Goal: Task Accomplishment & Management: Manage account settings

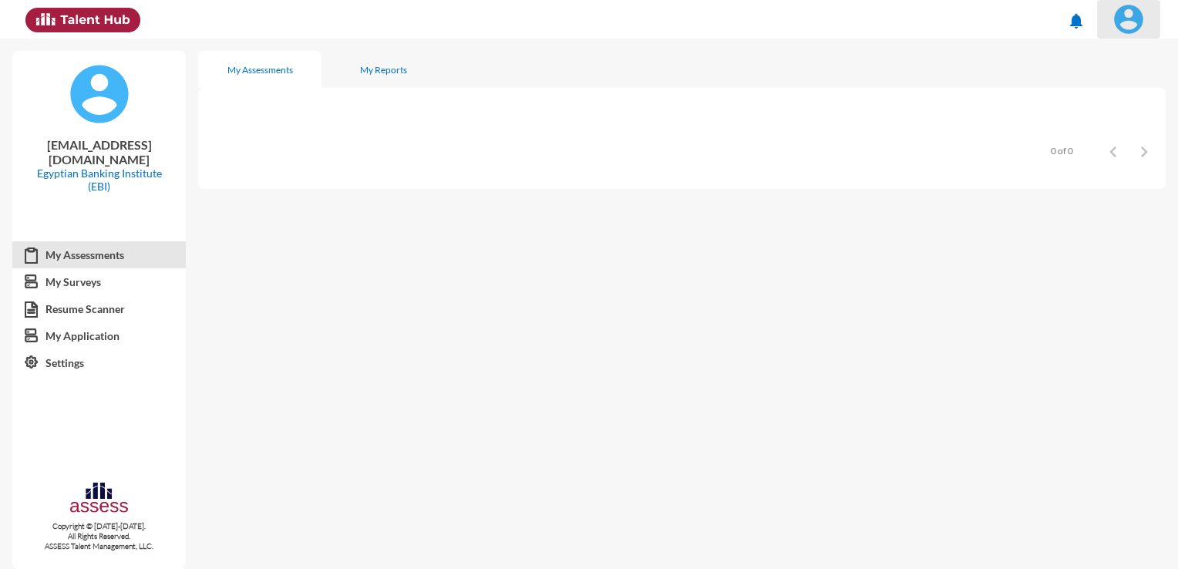
click at [1127, 21] on img at bounding box center [1128, 19] width 31 height 31
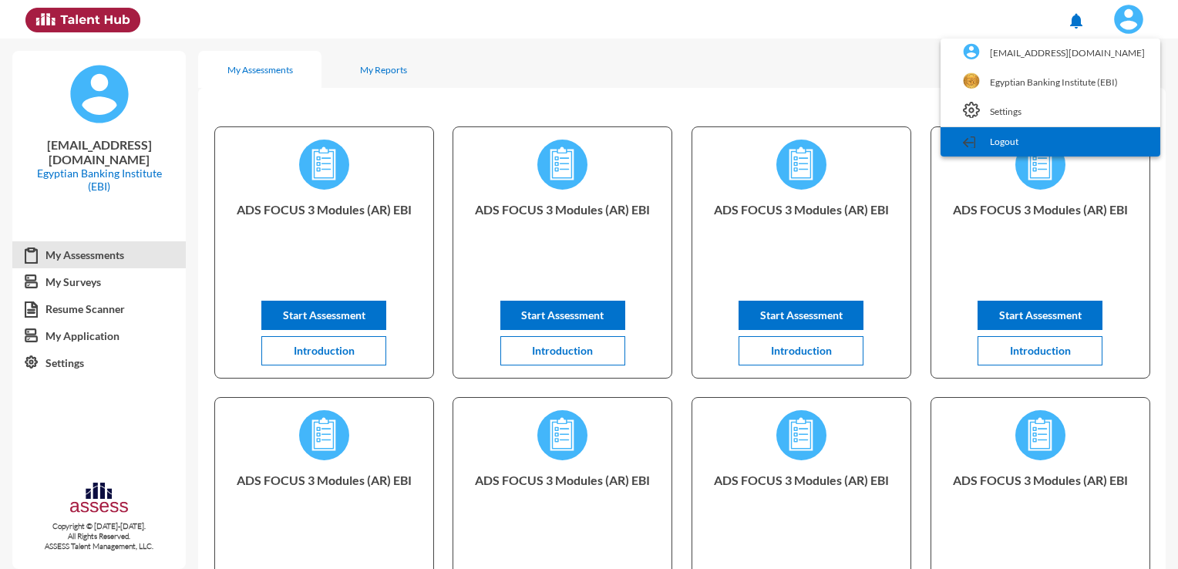
click at [1045, 137] on link "Logout" at bounding box center [1050, 141] width 204 height 29
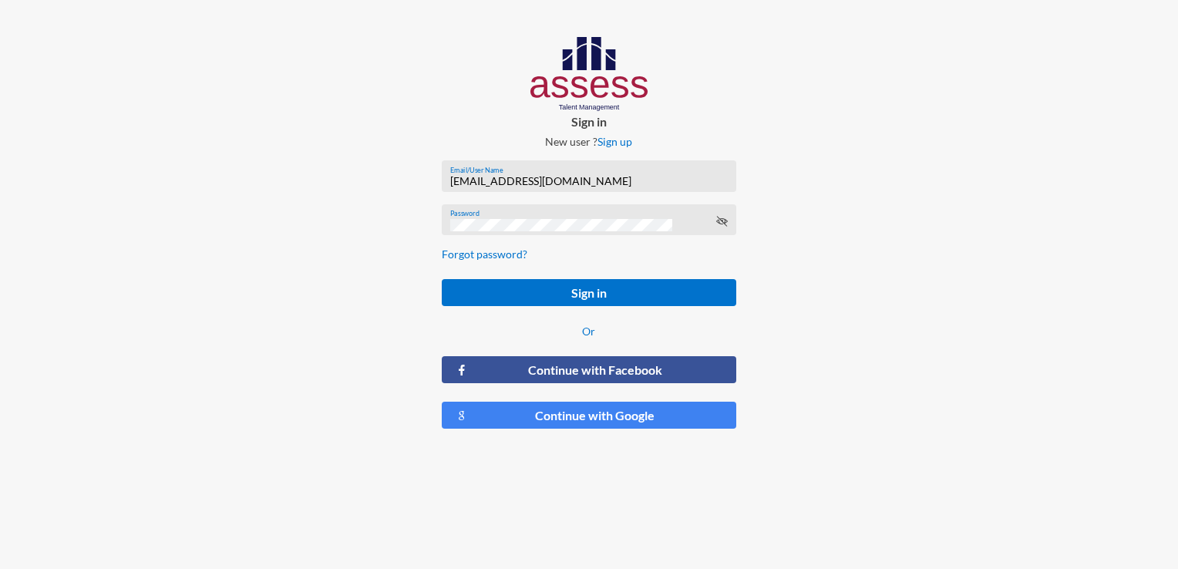
click at [614, 187] on div "[EMAIL_ADDRESS][DOMAIN_NAME] Email/User Name" at bounding box center [588, 179] width 277 height 23
drag, startPoint x: 629, startPoint y: 183, endPoint x: 421, endPoint y: 172, distance: 208.4
click at [421, 172] on div "Sign in New user ? Sign up [EMAIL_ADDRESS][DOMAIN_NAME] Email/User Name Passwor…" at bounding box center [588, 239] width 392 height 478
type input "[EMAIL_ADDRESS][DOMAIN_NAME]"
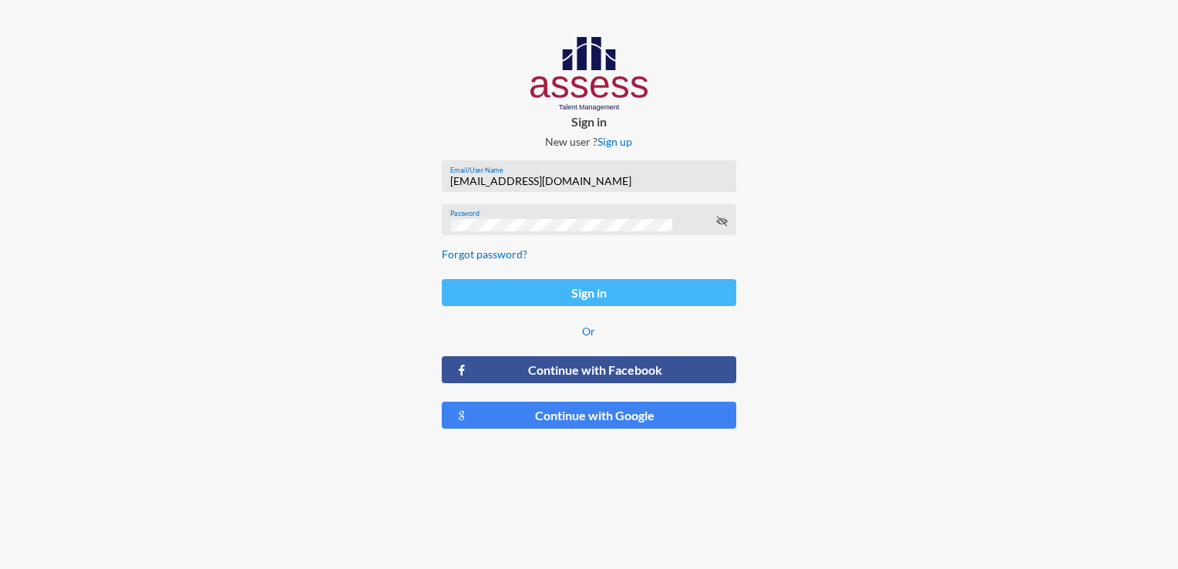
click at [647, 297] on button "Sign in" at bounding box center [589, 292] width 294 height 27
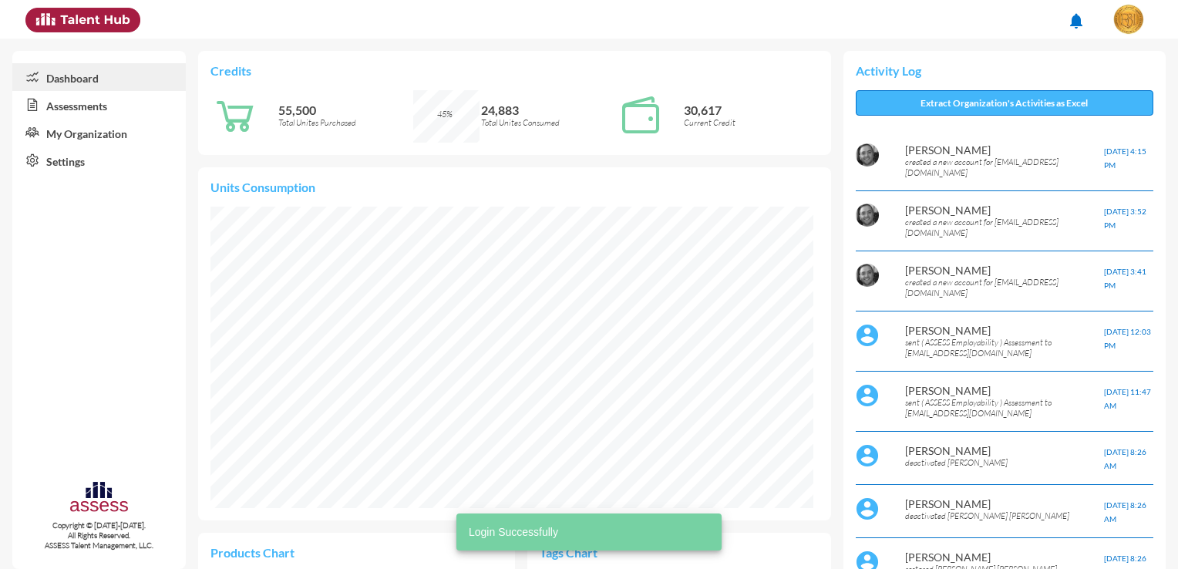
scroll to position [138, 277]
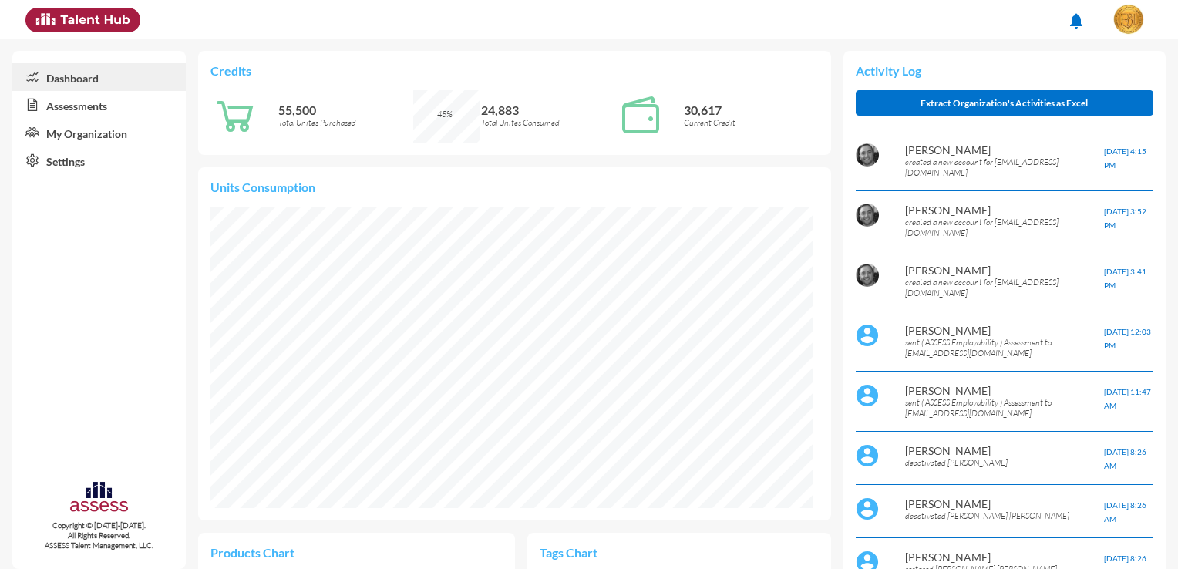
click at [103, 170] on link "Settings" at bounding box center [98, 160] width 173 height 28
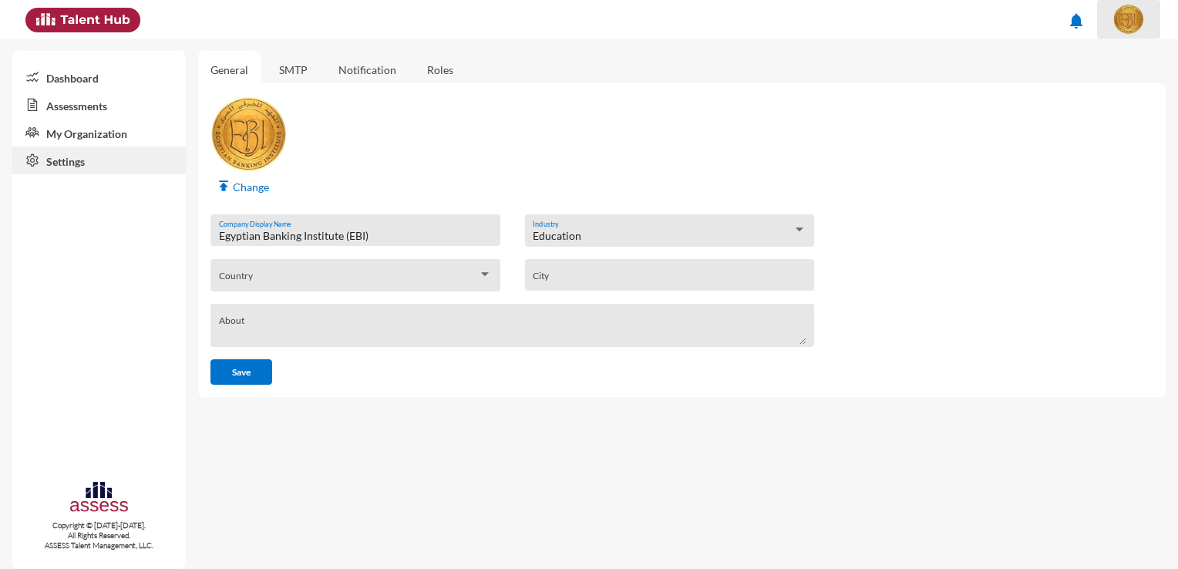
click at [1143, 29] on span at bounding box center [1128, 19] width 39 height 31
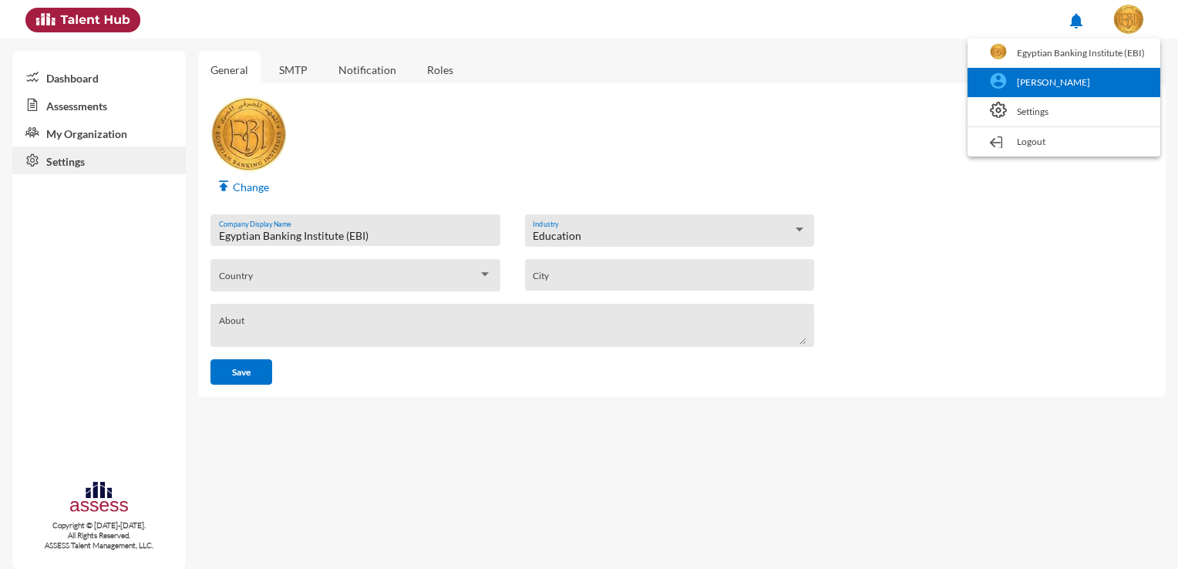
click at [1033, 86] on link "[PERSON_NAME]" at bounding box center [1063, 82] width 177 height 29
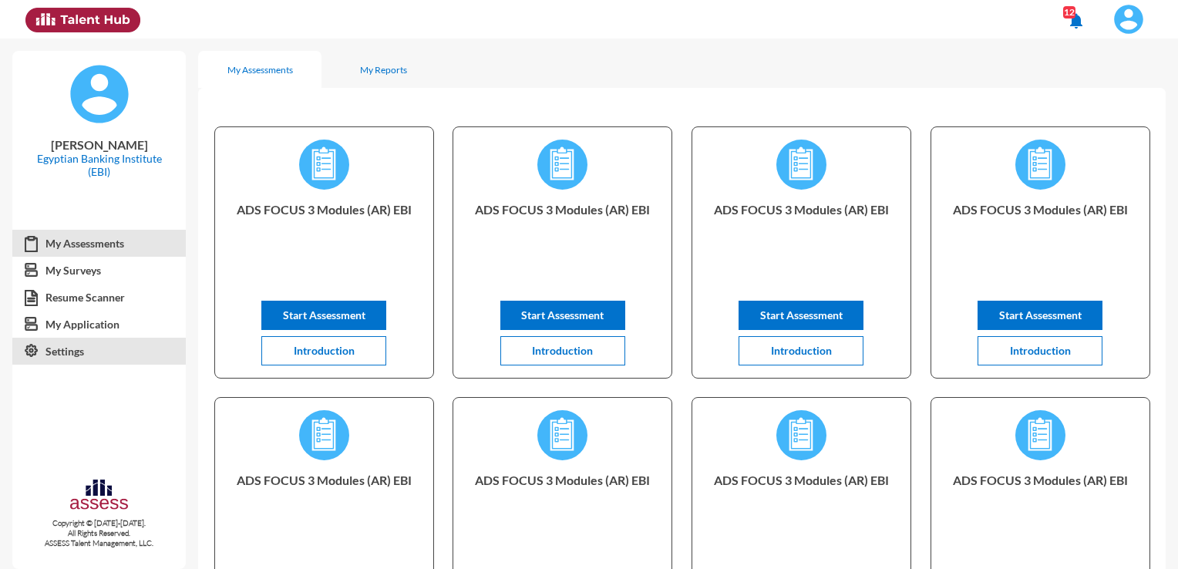
click at [74, 356] on link "Settings" at bounding box center [98, 352] width 173 height 28
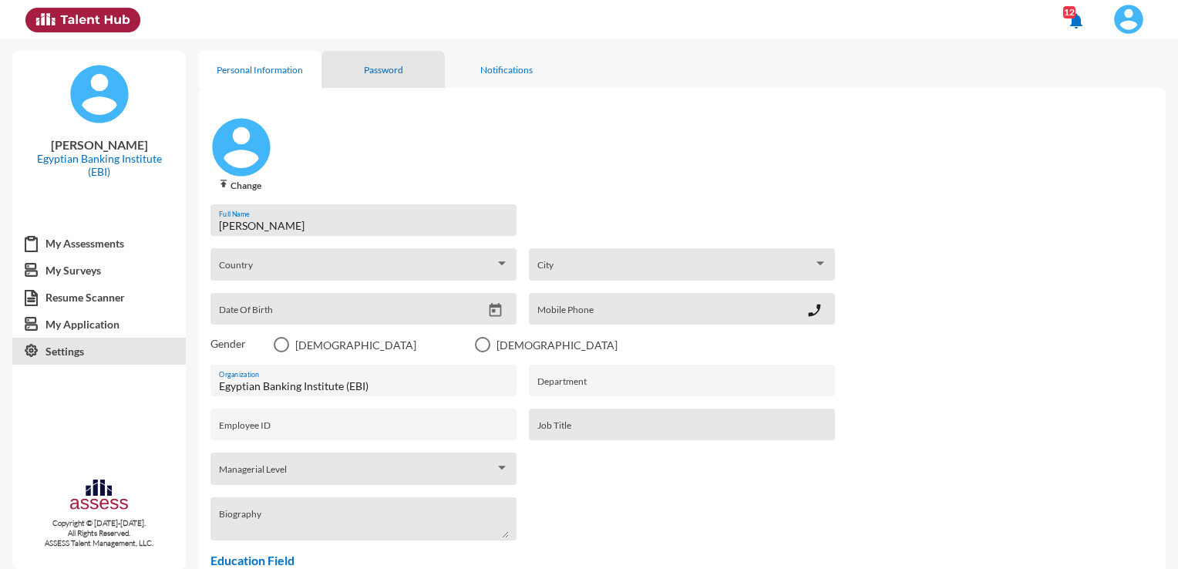
click at [376, 80] on div "Password" at bounding box center [382, 69] width 123 height 37
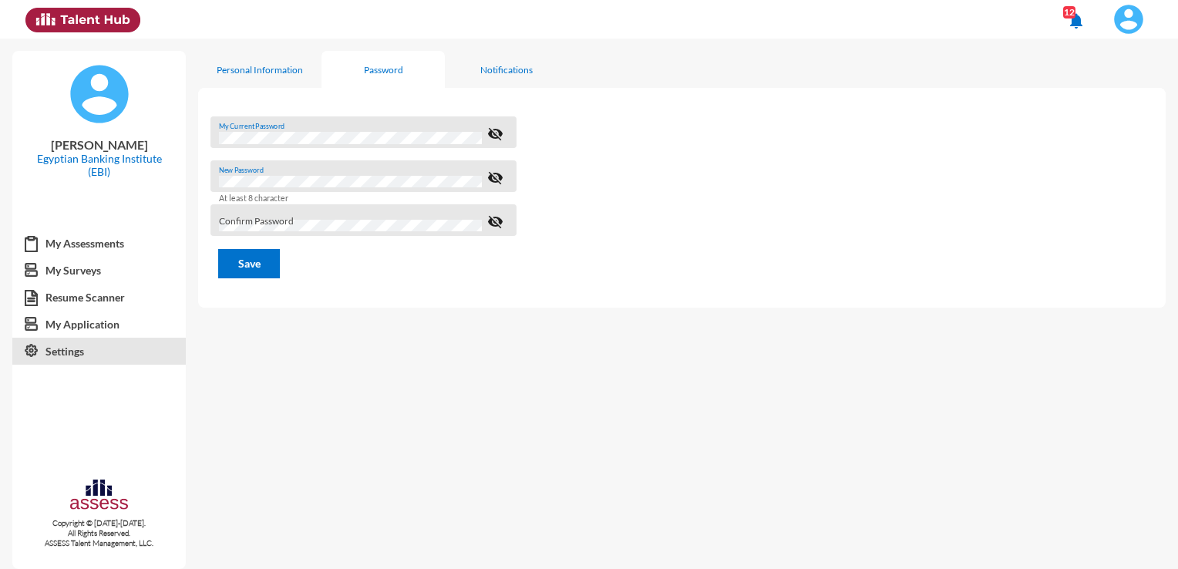
click at [274, 215] on div "Confirm Password" at bounding box center [350, 224] width 263 height 23
click at [218, 249] on button "Save" at bounding box center [249, 263] width 62 height 29
click at [1131, 26] on img at bounding box center [1128, 19] width 31 height 31
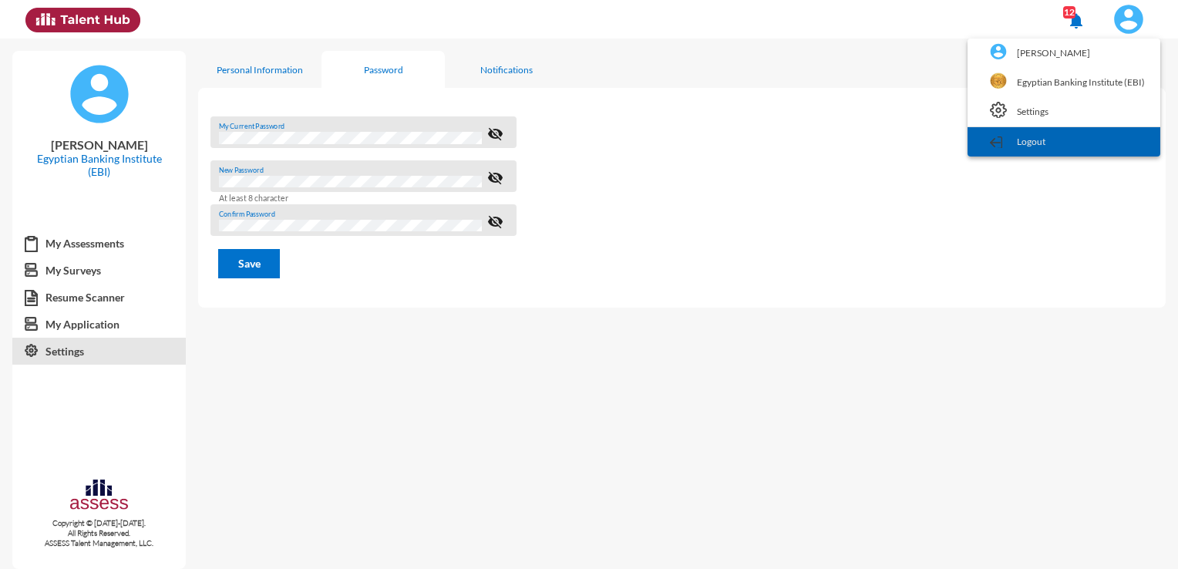
click at [1077, 148] on link "Logout" at bounding box center [1063, 141] width 177 height 29
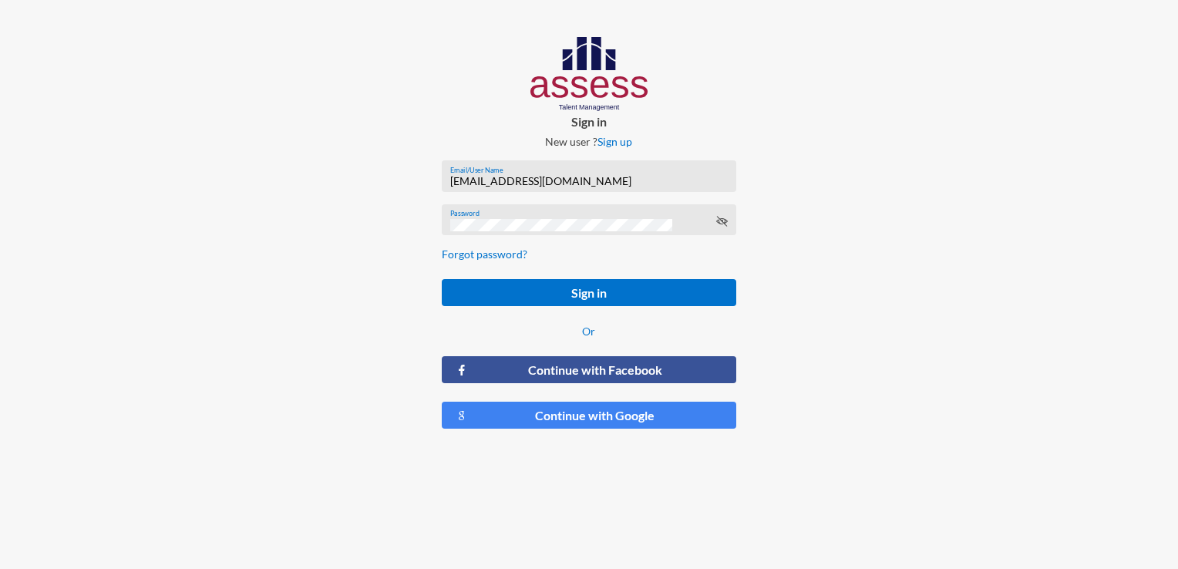
click at [589, 184] on input "[EMAIL_ADDRESS][DOMAIN_NAME]" at bounding box center [588, 181] width 277 height 12
type input "[EMAIL_ADDRESS][DOMAIN_NAME]"
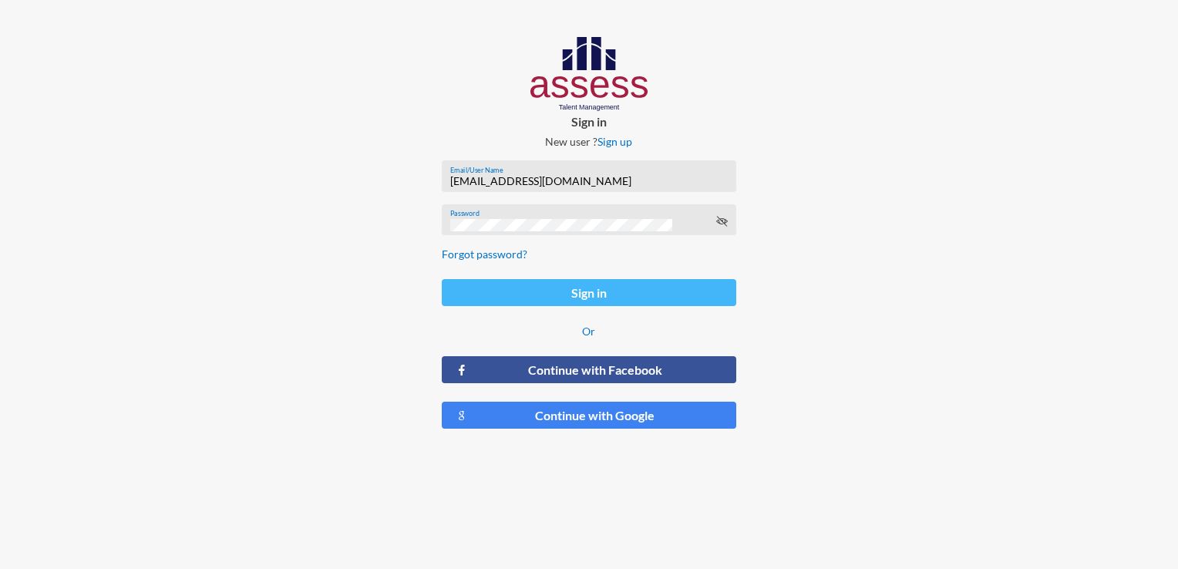
click at [546, 288] on button "Sign in" at bounding box center [589, 292] width 294 height 27
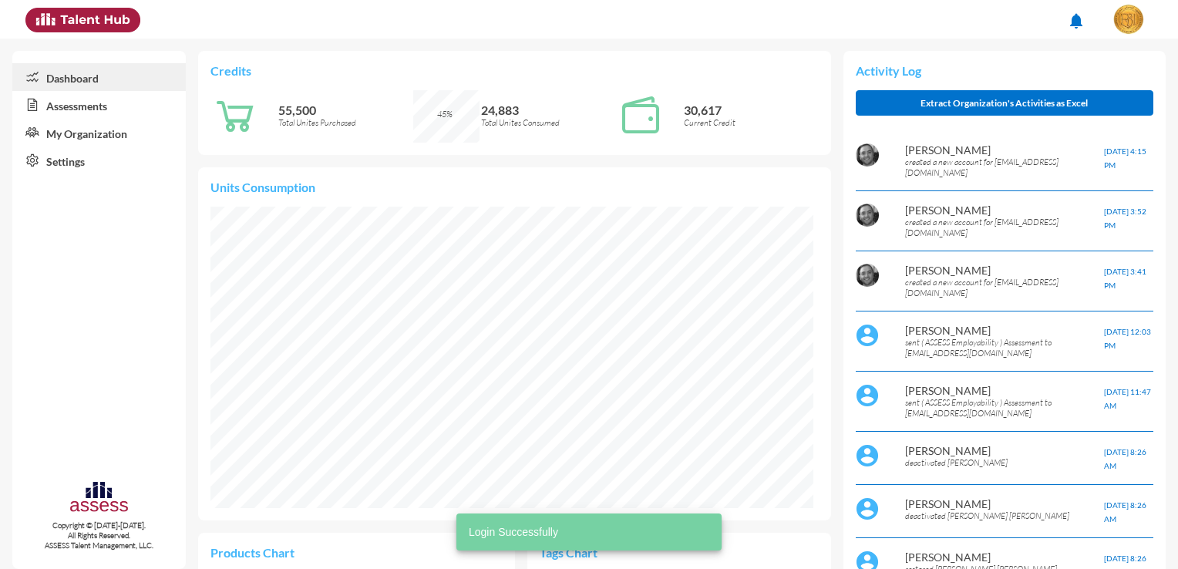
scroll to position [138, 277]
